Goal: Communication & Community: Participate in discussion

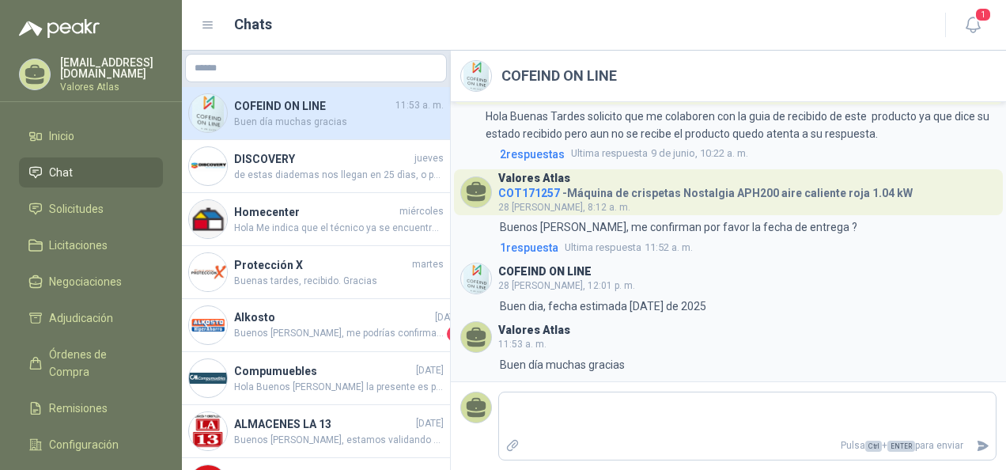
scroll to position [273, 0]
